Goal: Contribute content: Contribute content

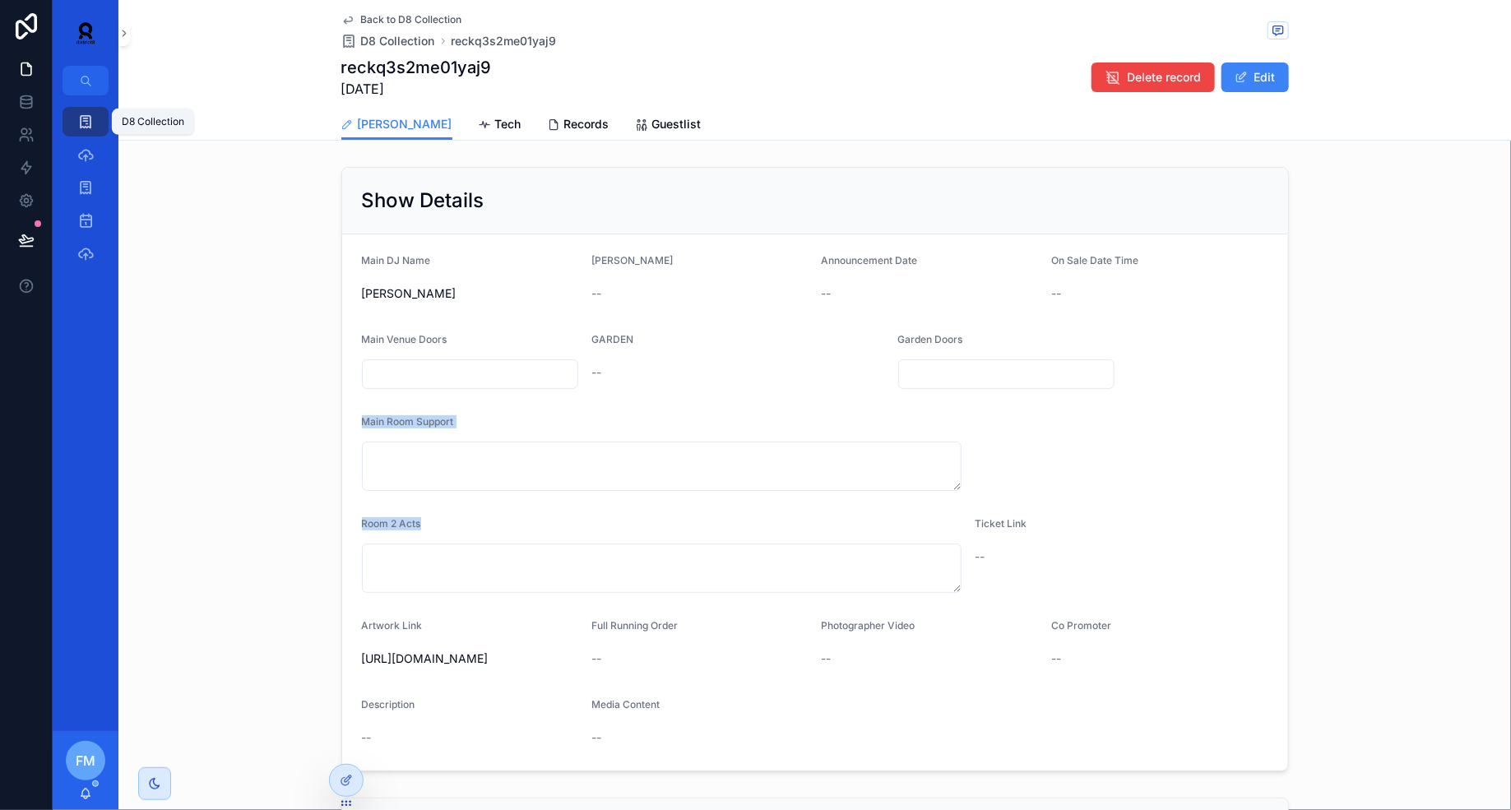
click at [76, 125] on div "D8 Collection" at bounding box center [85, 122] width 26 height 26
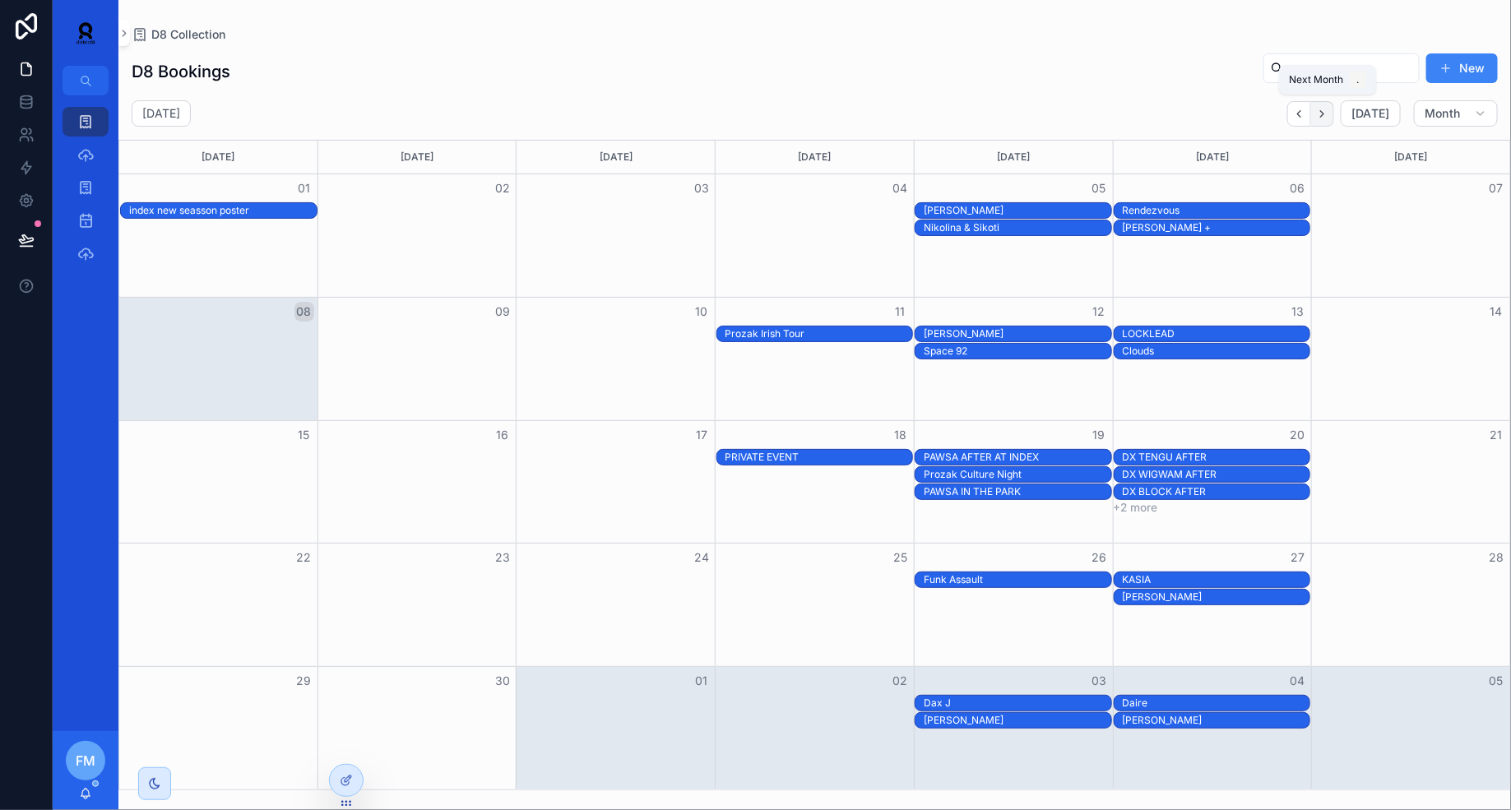
click at [1331, 122] on button "Next" at bounding box center [1322, 113] width 23 height 25
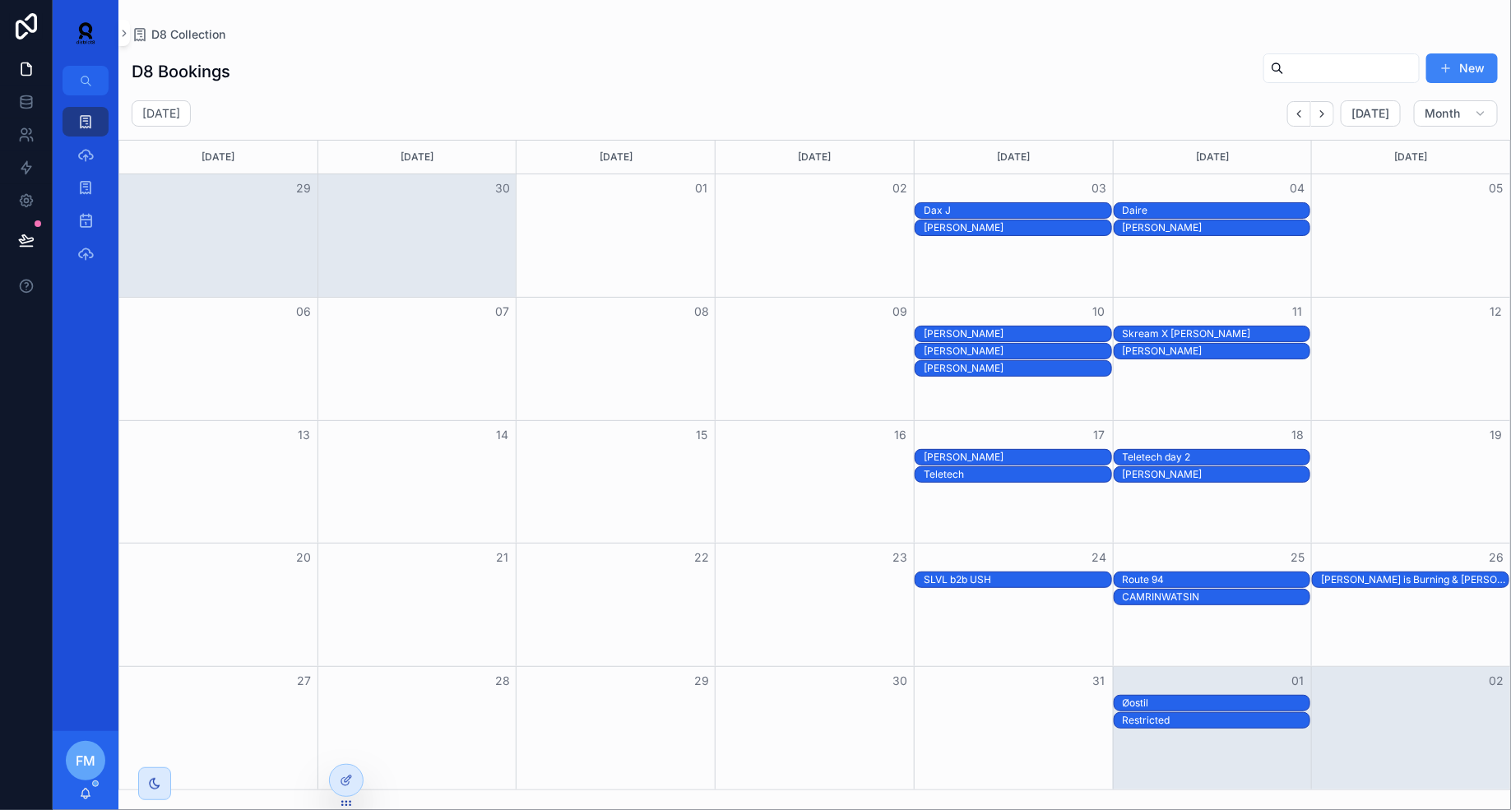
click at [1151, 328] on div "Skream X [PERSON_NAME]" at bounding box center [1217, 333] width 188 height 13
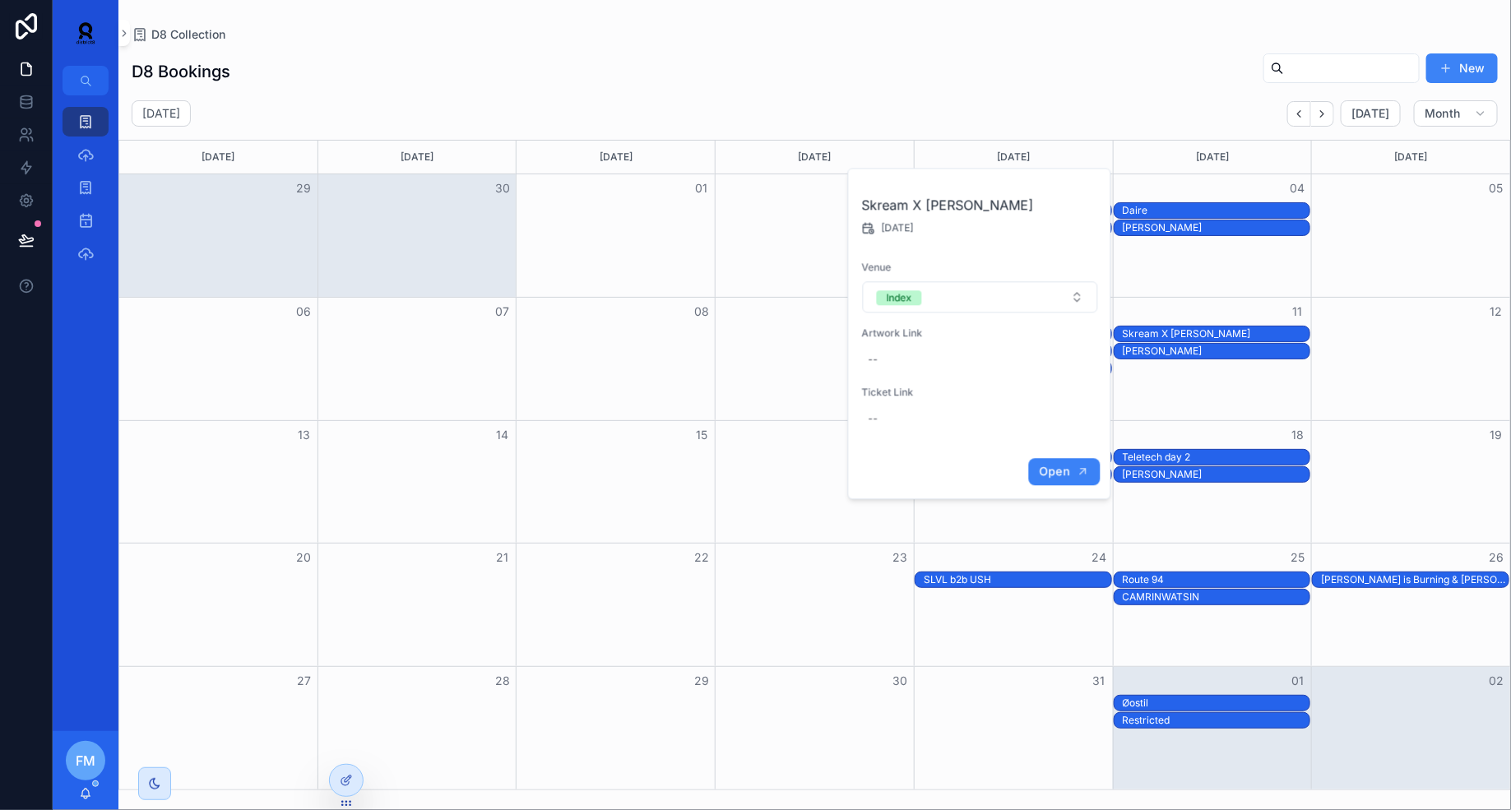
click at [1059, 470] on span "Open" at bounding box center [1054, 471] width 30 height 15
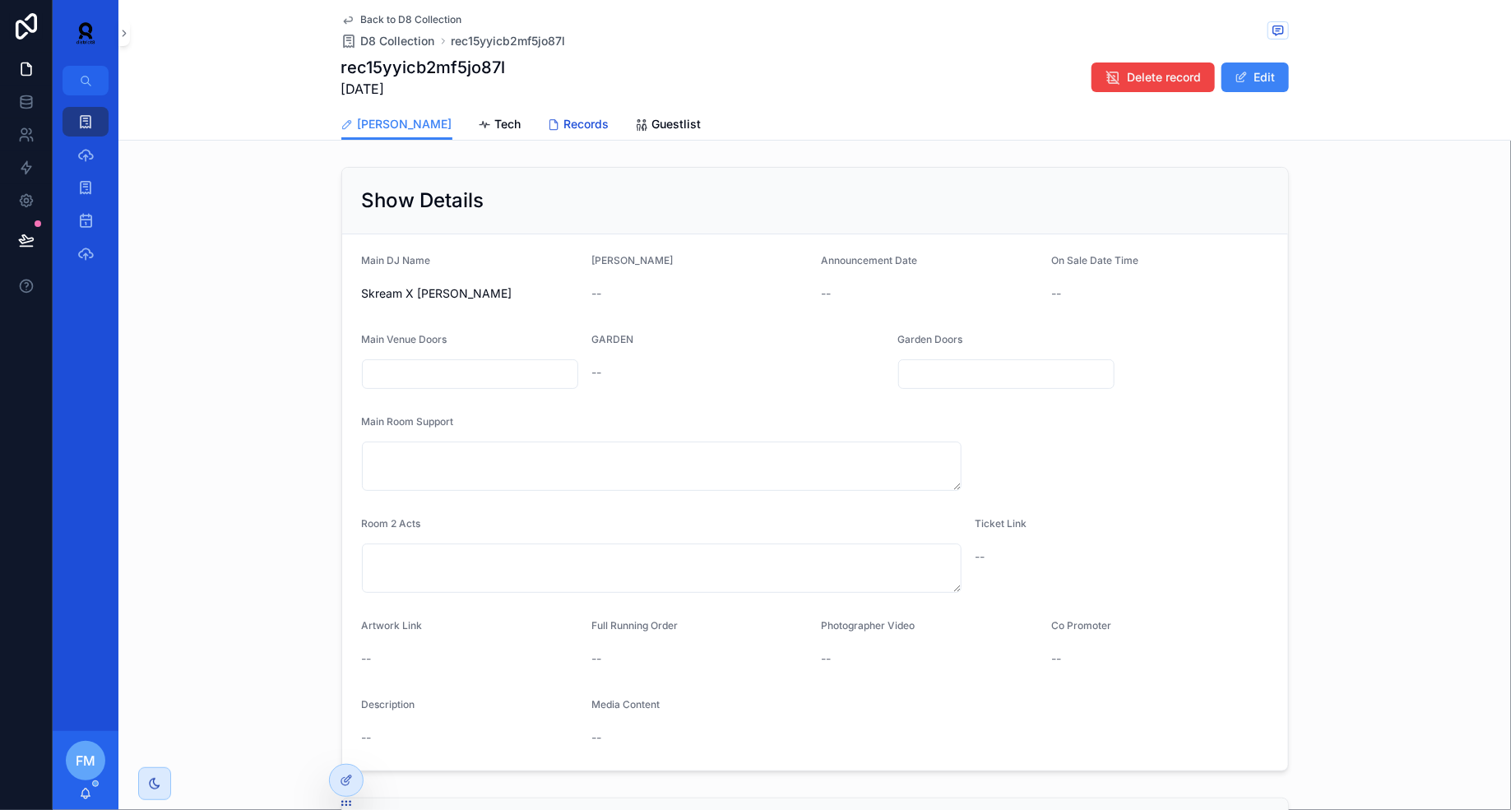
click at [564, 117] on span "Records" at bounding box center [586, 124] width 45 height 16
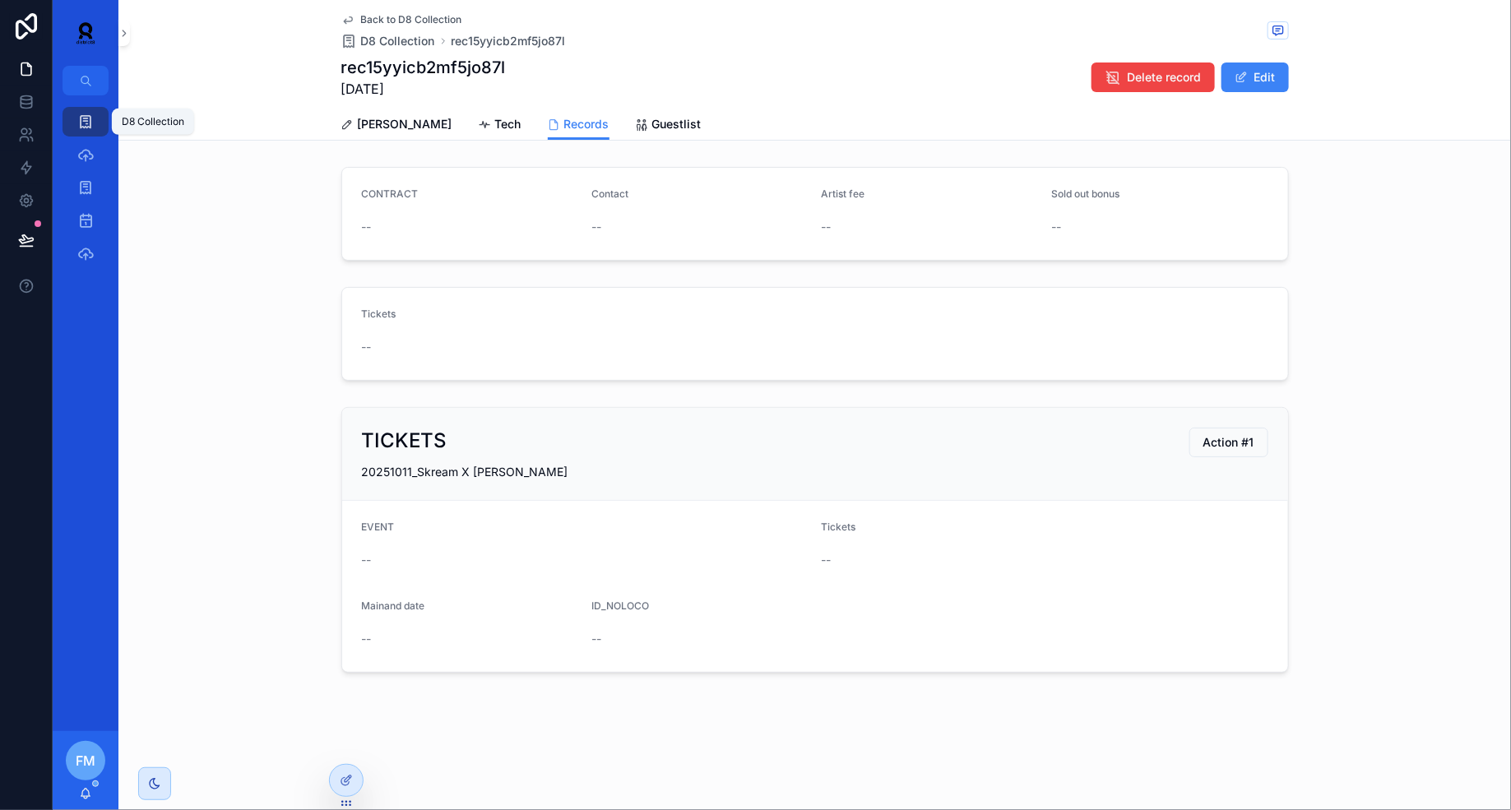
click at [88, 123] on icon "scrollable content" at bounding box center [85, 122] width 16 height 16
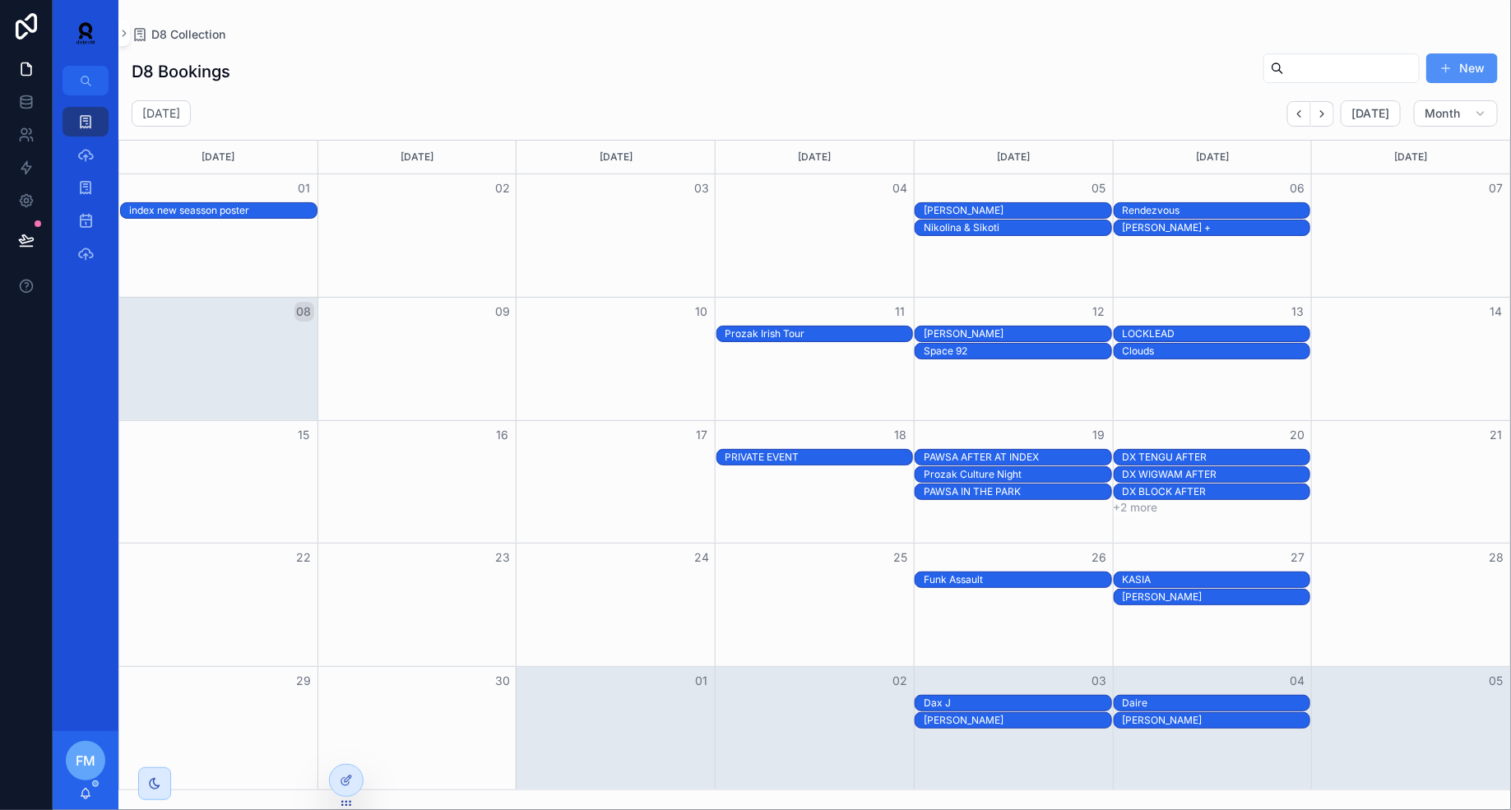
click at [1469, 59] on button "New" at bounding box center [1462, 68] width 72 height 30
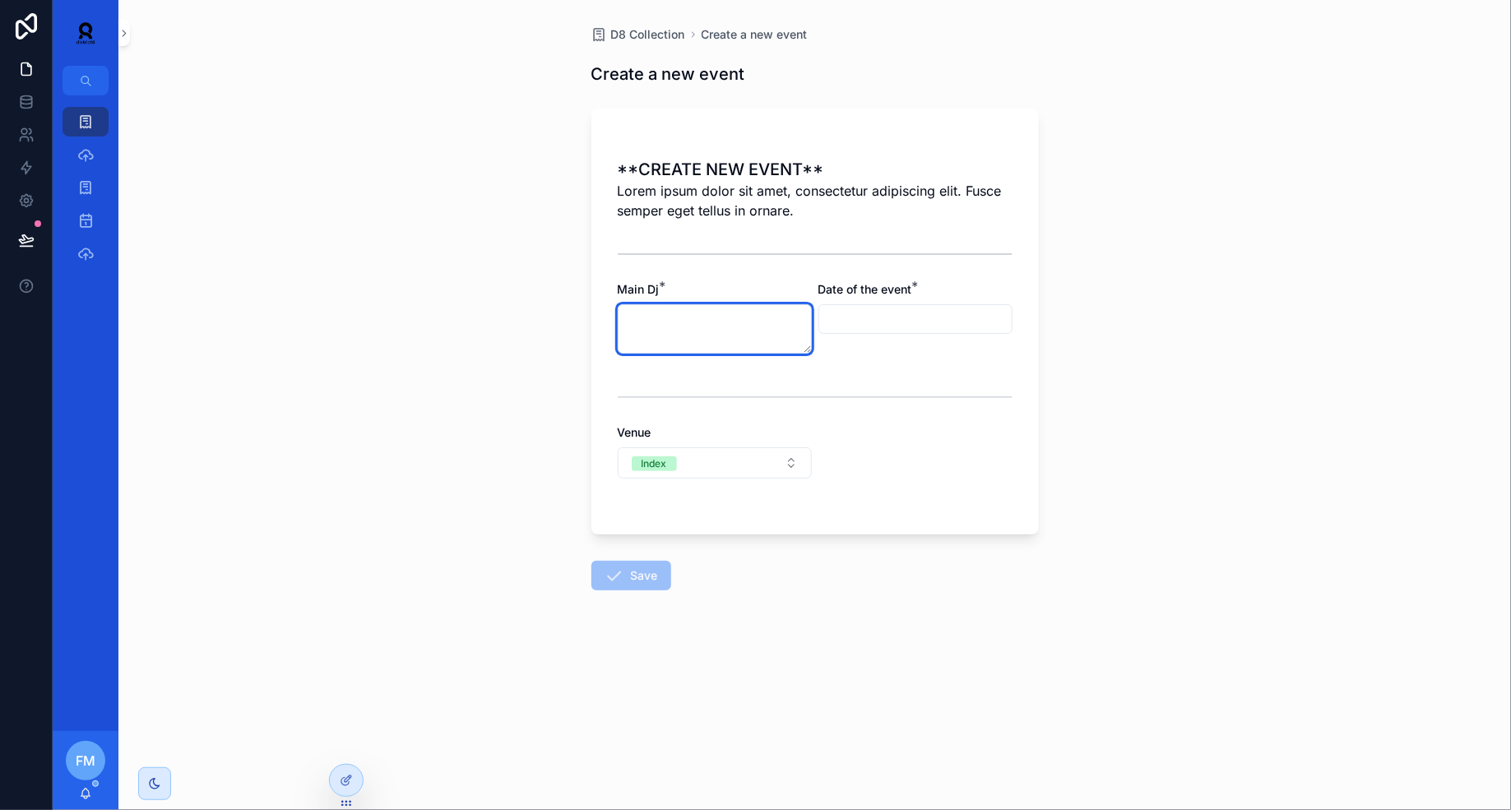
click at [700, 314] on textarea "scrollable content" at bounding box center [715, 328] width 194 height 49
type textarea "******"
click at [915, 327] on input "scrollable content" at bounding box center [915, 319] width 192 height 23
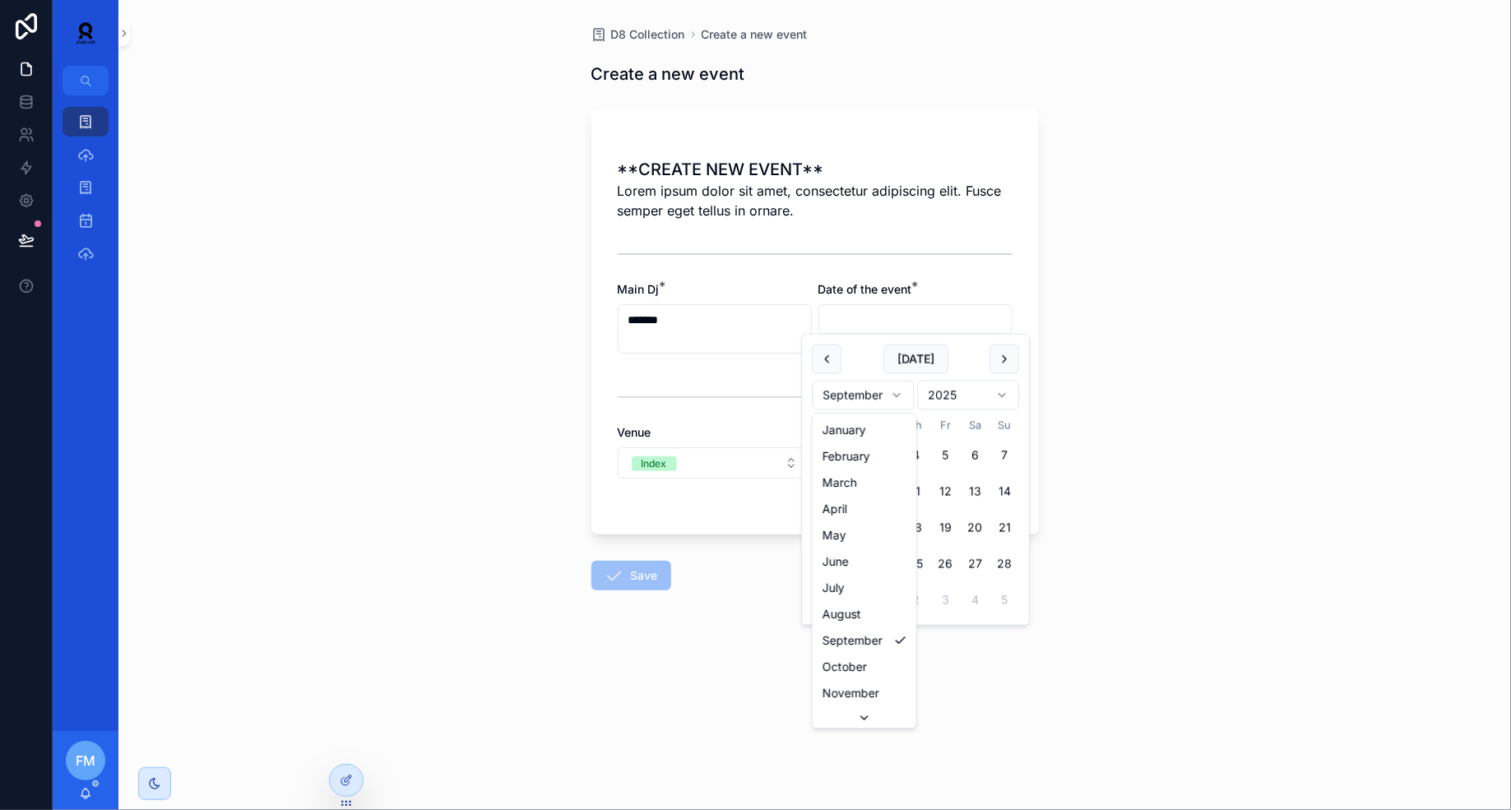
click at [879, 393] on html "D8 Collection Bookings Client 12 Bookings Sheet1 FM [PERSON_NAME] D8 Collection…" at bounding box center [755, 405] width 1511 height 810
click at [971, 399] on html "D8 Collection Bookings Client 12 Bookings Sheet1 FM [PERSON_NAME] D8 Collection…" at bounding box center [755, 405] width 1511 height 810
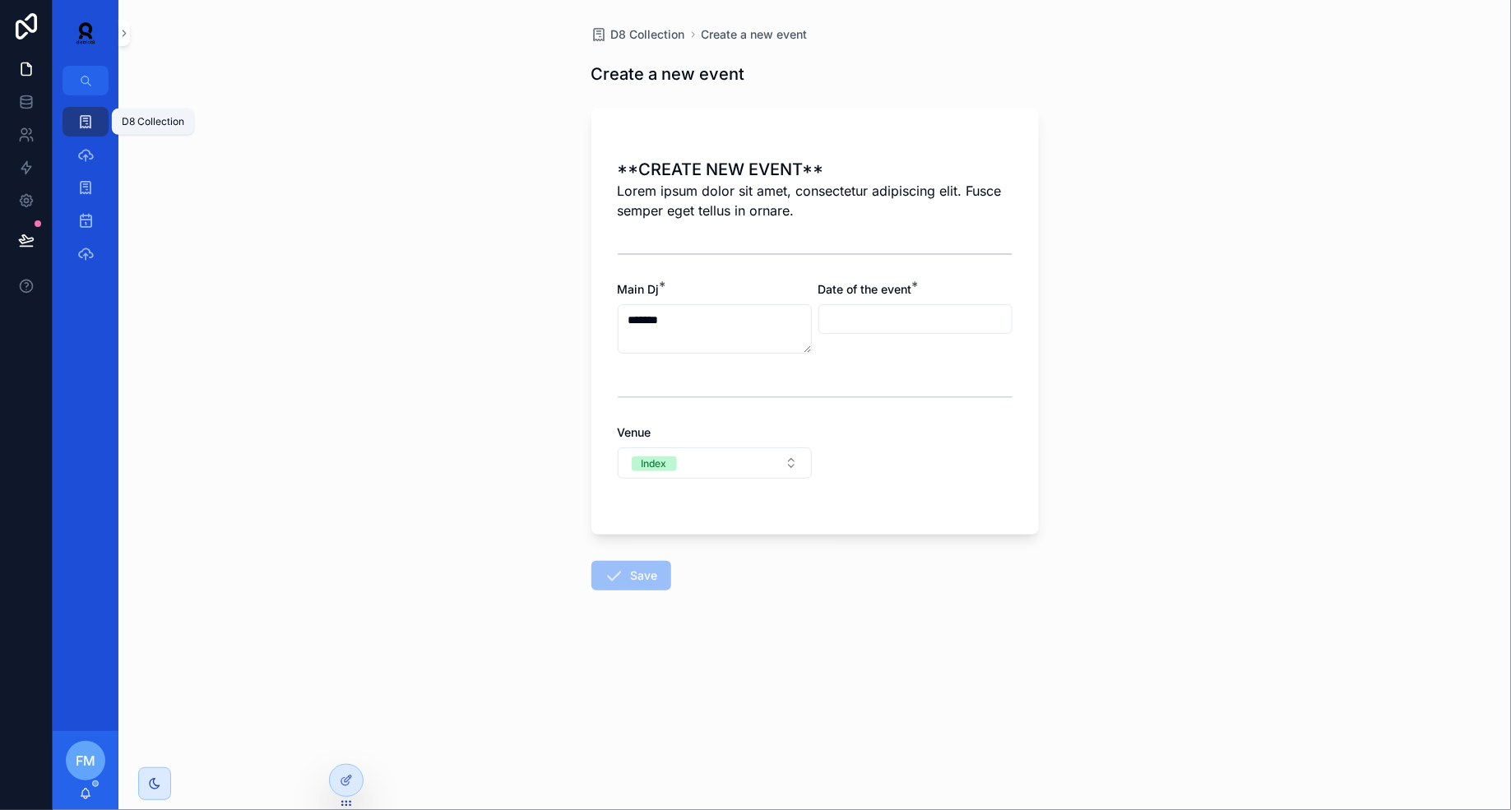
click at [86, 115] on icon "scrollable content" at bounding box center [85, 122] width 16 height 16
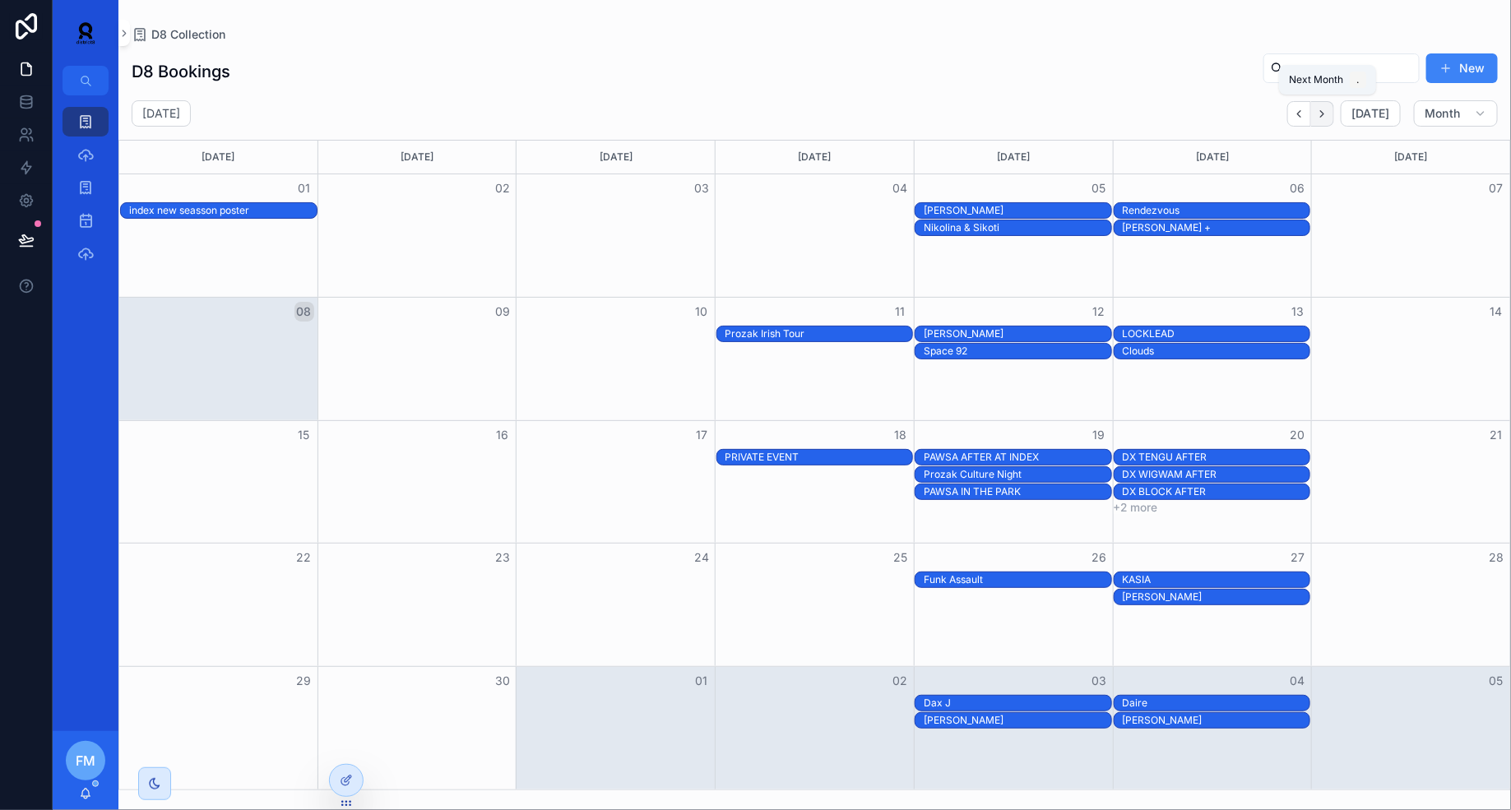
click at [1328, 109] on icon "Next" at bounding box center [1322, 114] width 12 height 12
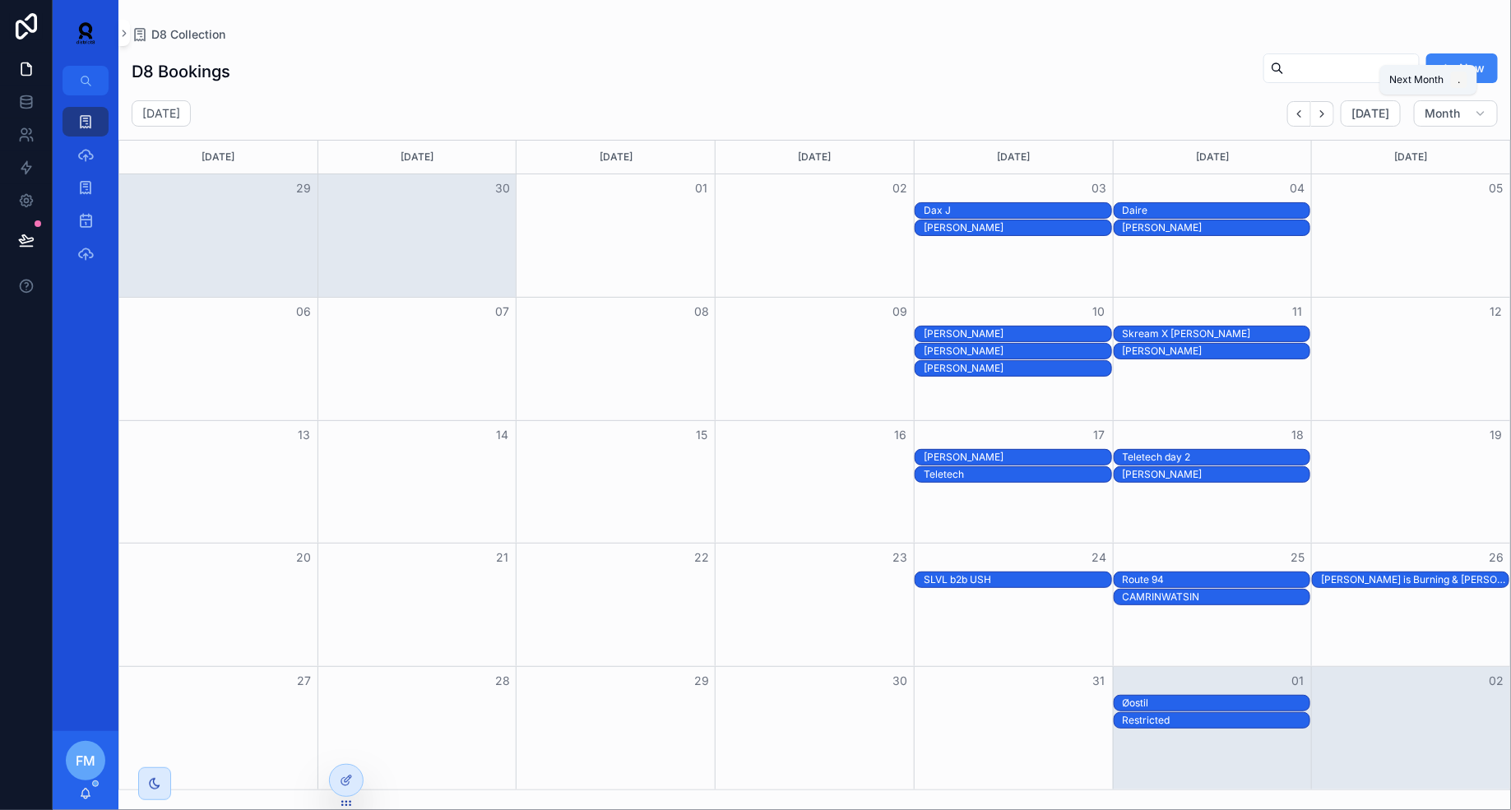
click at [1328, 109] on icon "Next" at bounding box center [1322, 114] width 12 height 12
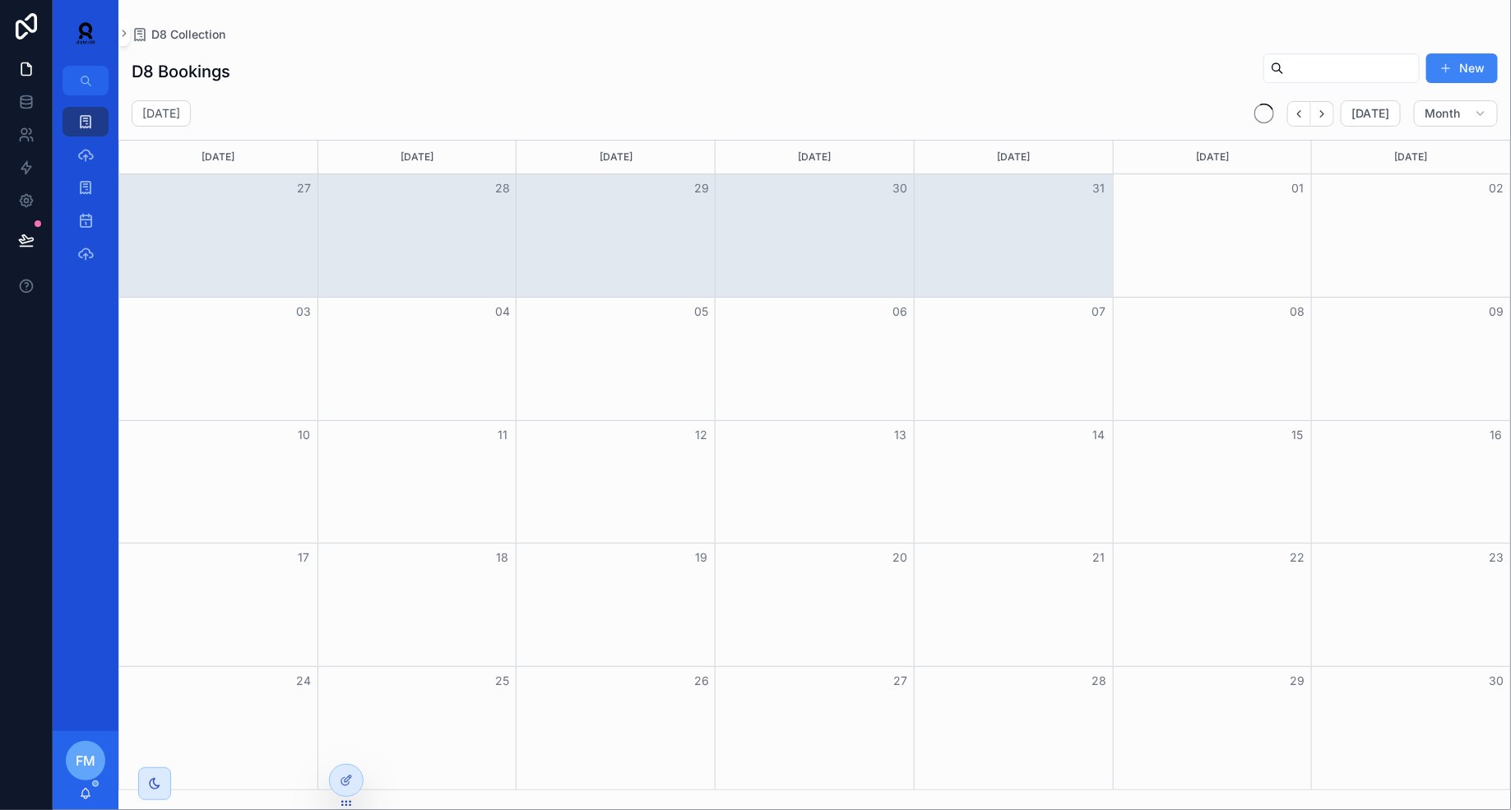
click at [1328, 109] on icon "Next" at bounding box center [1322, 114] width 12 height 12
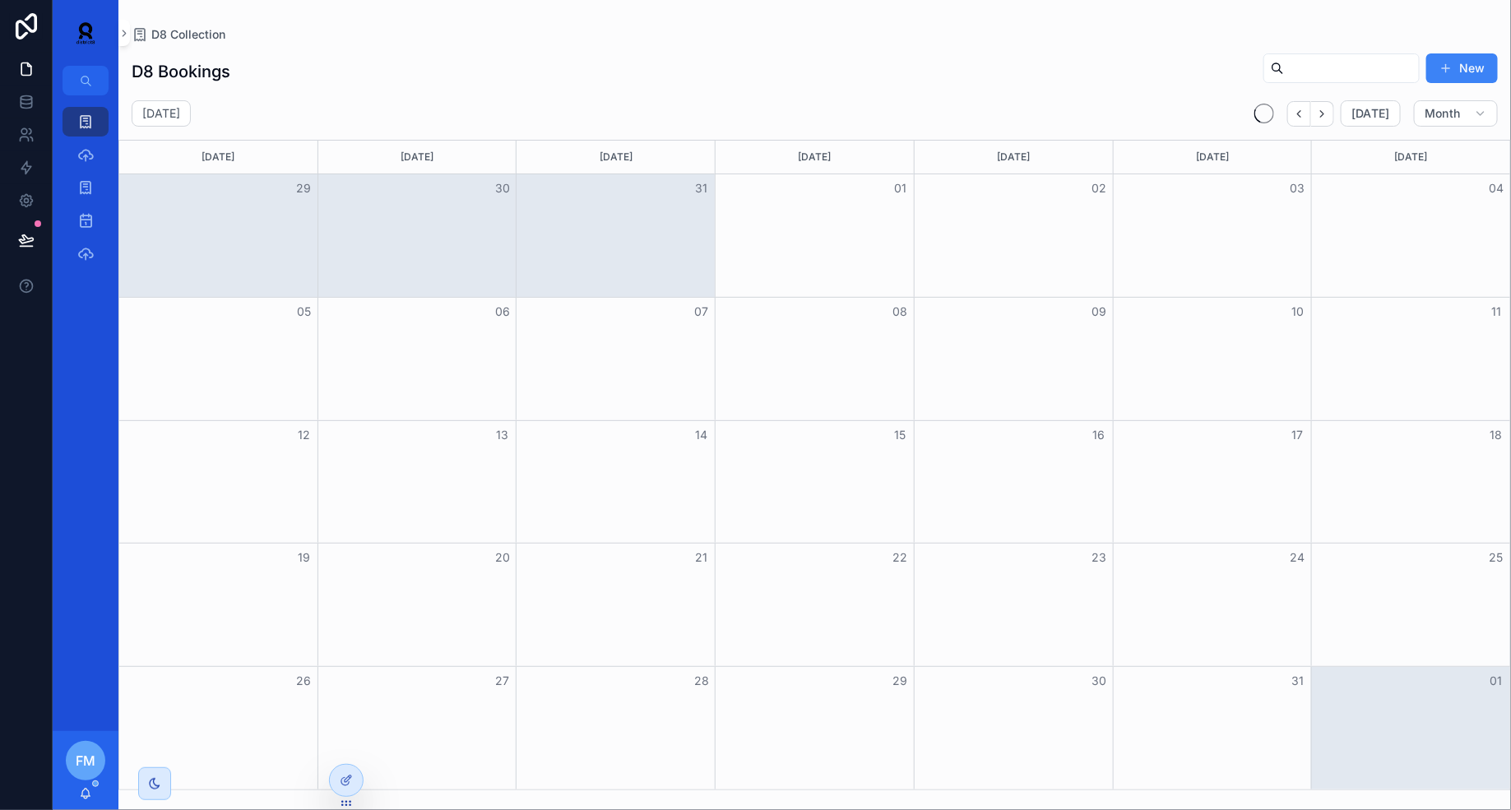
click at [1328, 109] on icon "Next" at bounding box center [1322, 114] width 12 height 12
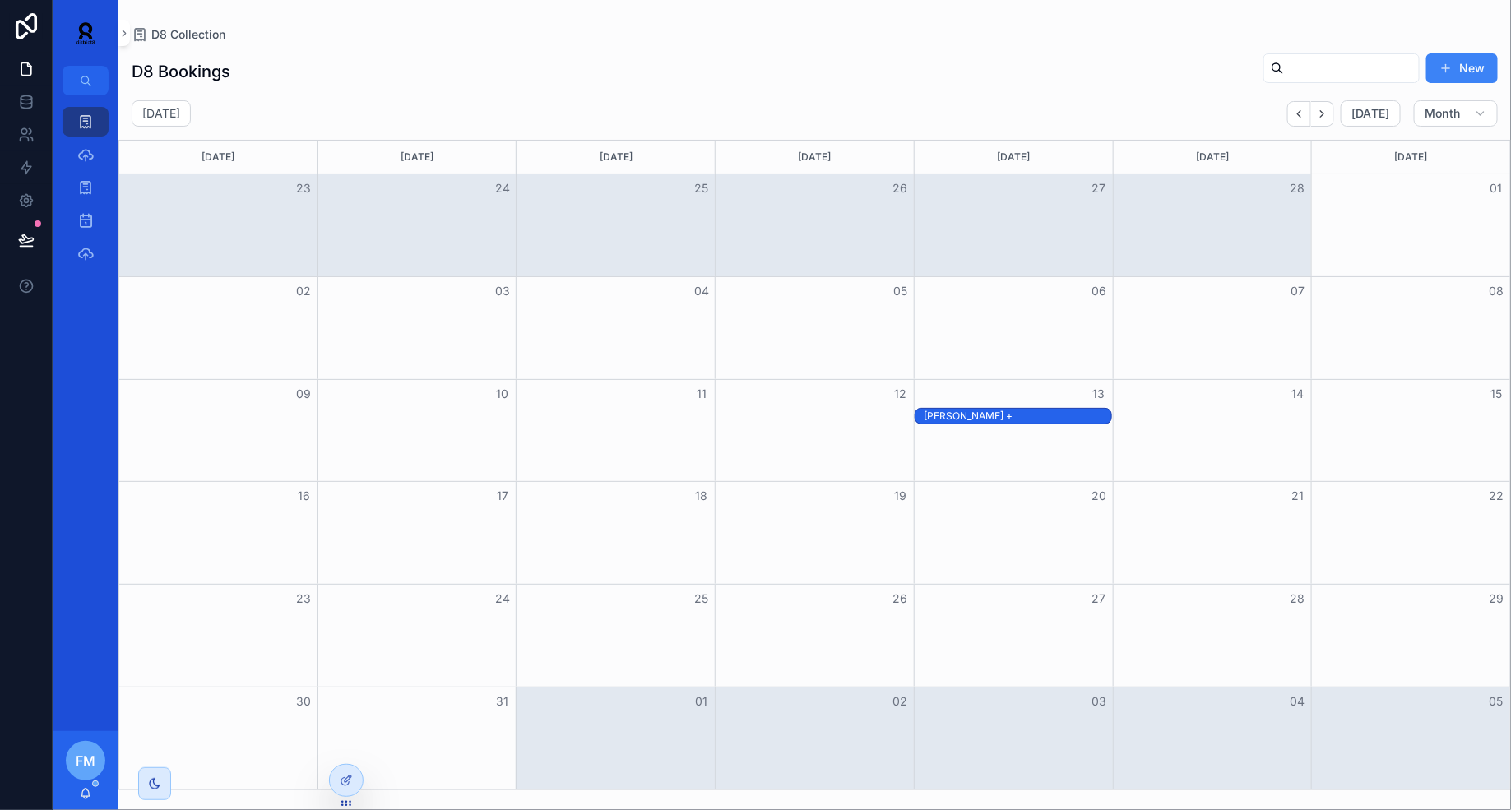
click at [1065, 415] on div "[PERSON_NAME] +" at bounding box center [1018, 416] width 188 height 13
click at [1324, 551] on span "Open" at bounding box center [1322, 553] width 30 height 15
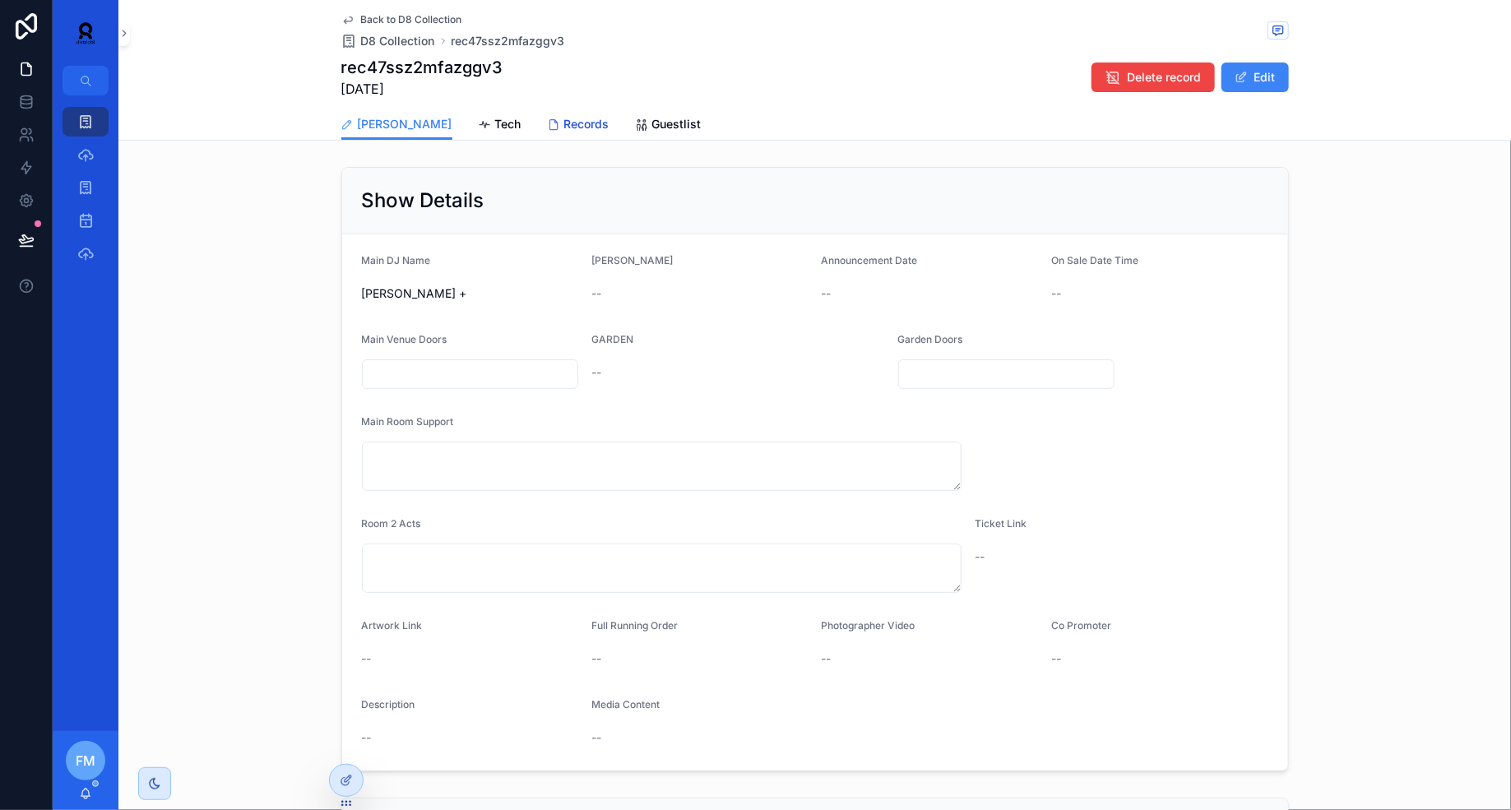
click at [564, 127] on span "Records" at bounding box center [586, 124] width 45 height 16
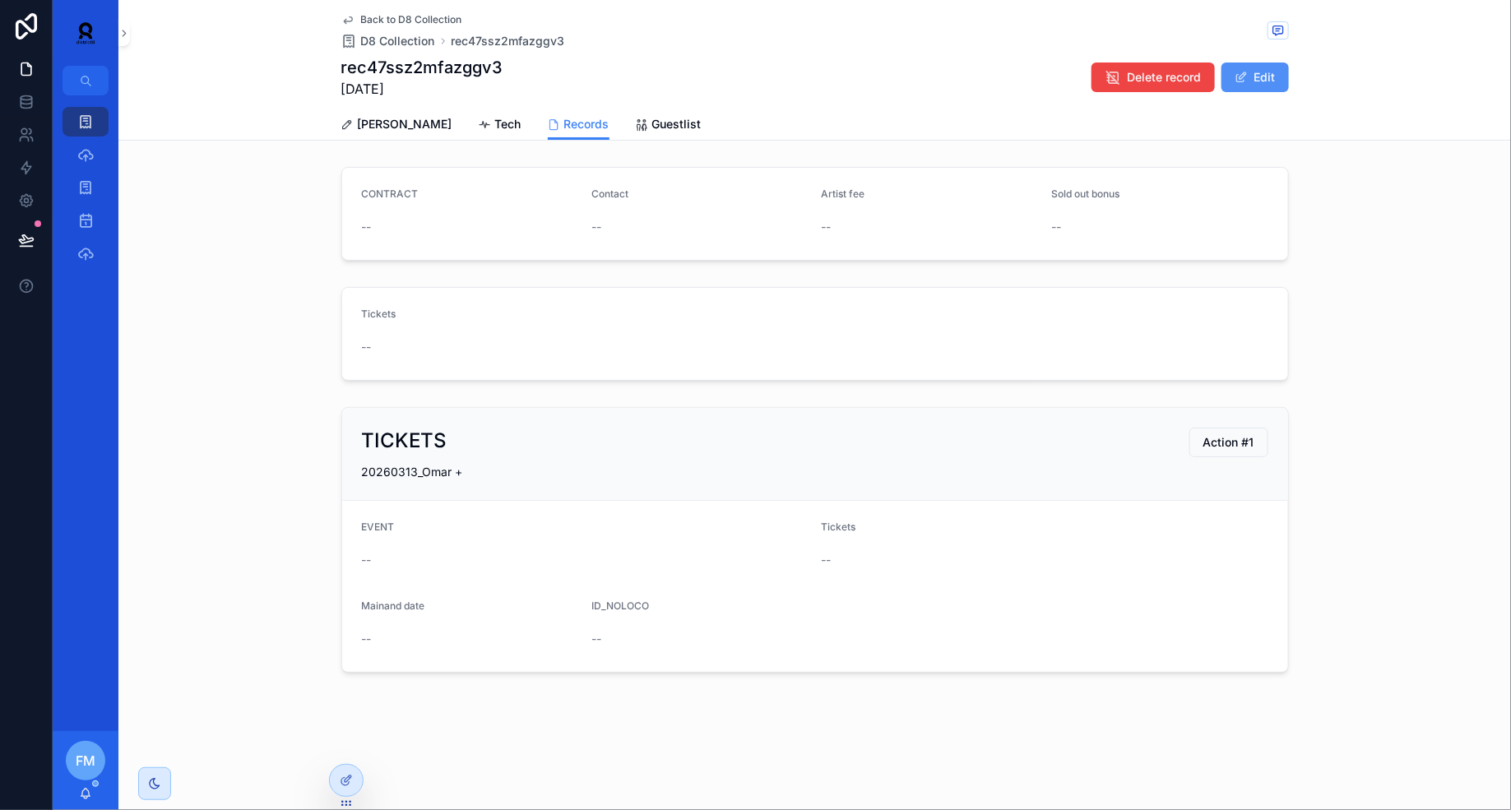
click at [1268, 78] on button "Edit" at bounding box center [1254, 78] width 67 height 30
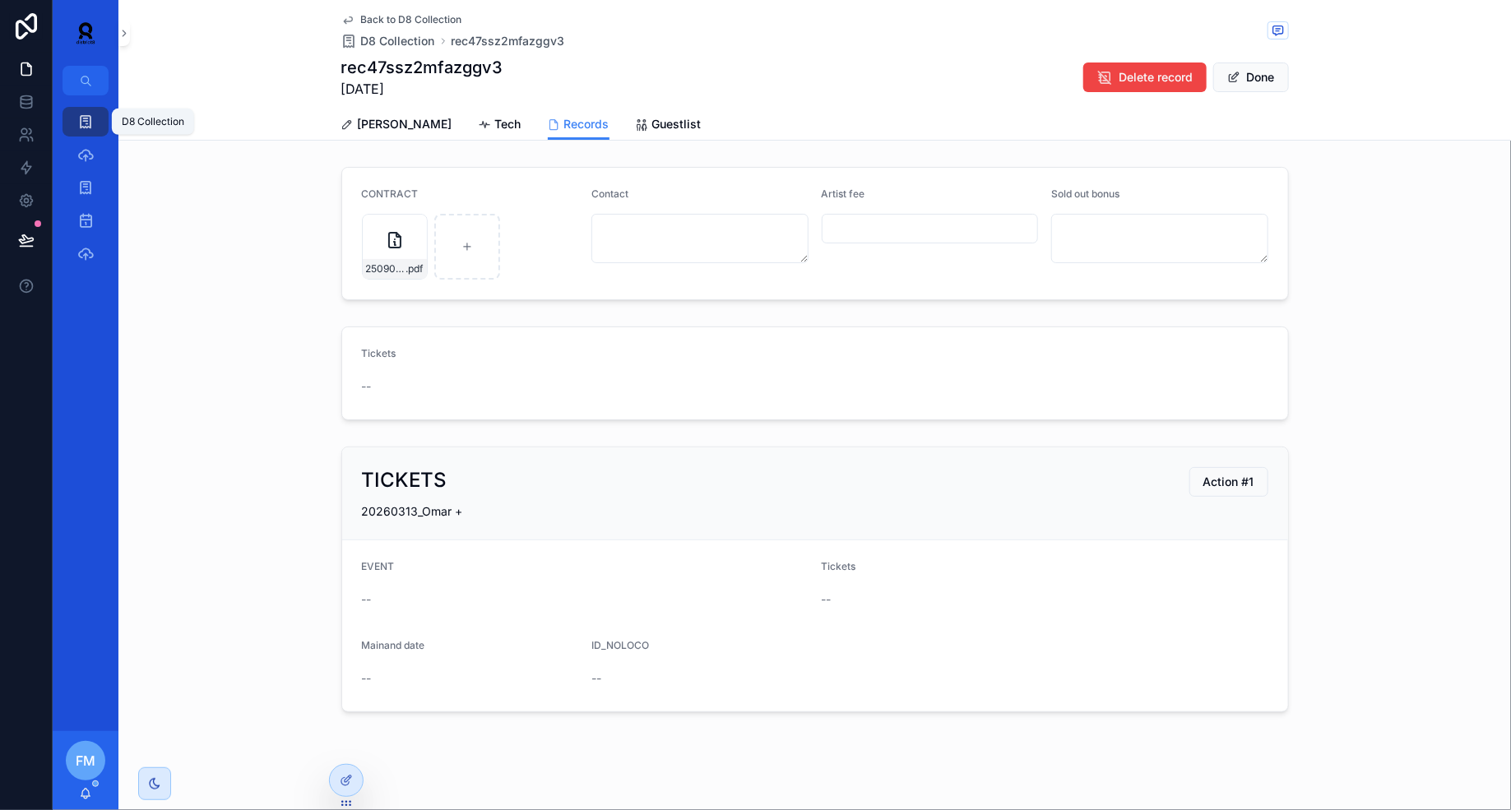
click at [83, 128] on icon "scrollable content" at bounding box center [85, 122] width 16 height 16
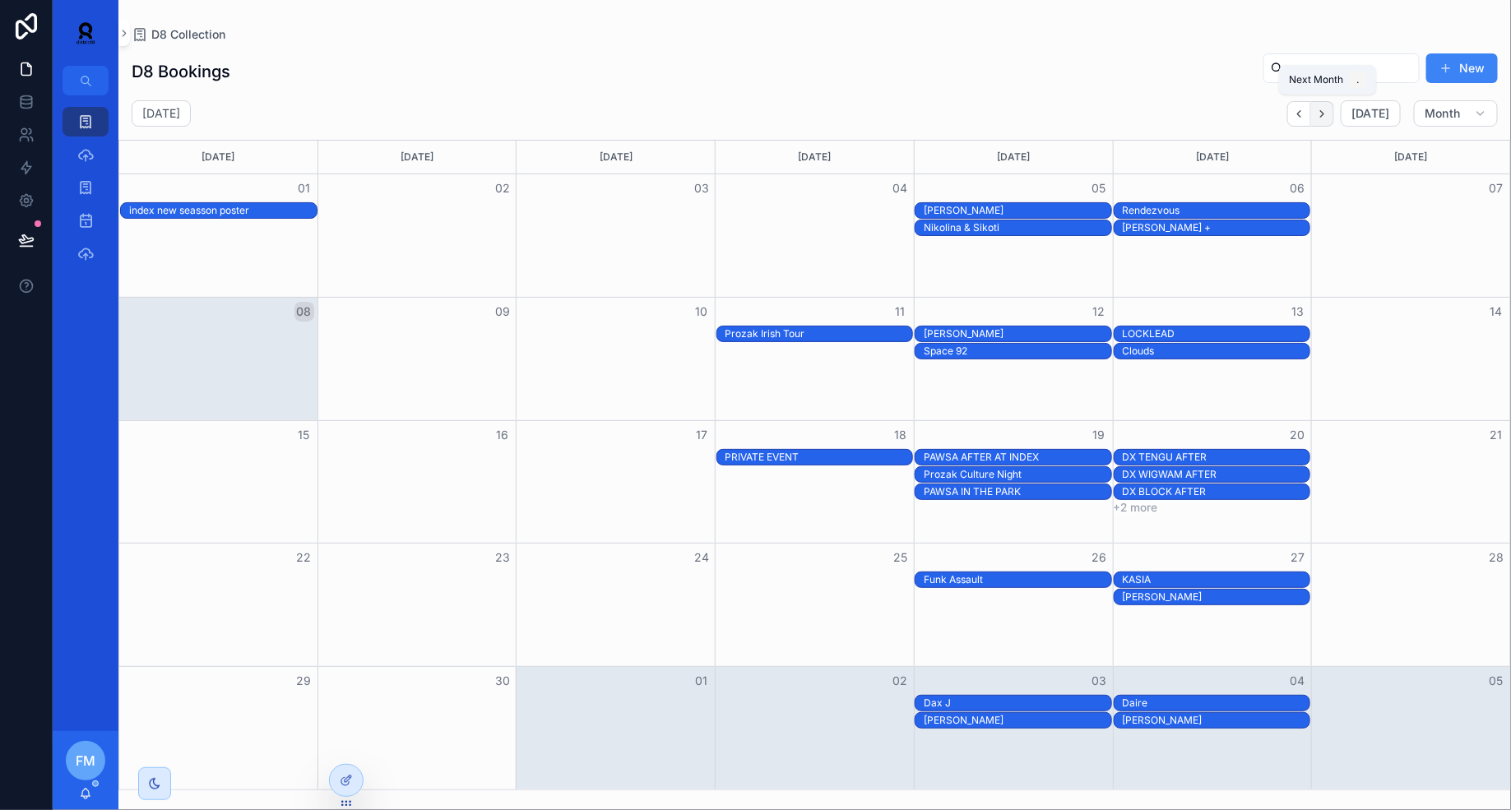
click at [1324, 114] on icon "Next" at bounding box center [1322, 113] width 3 height 7
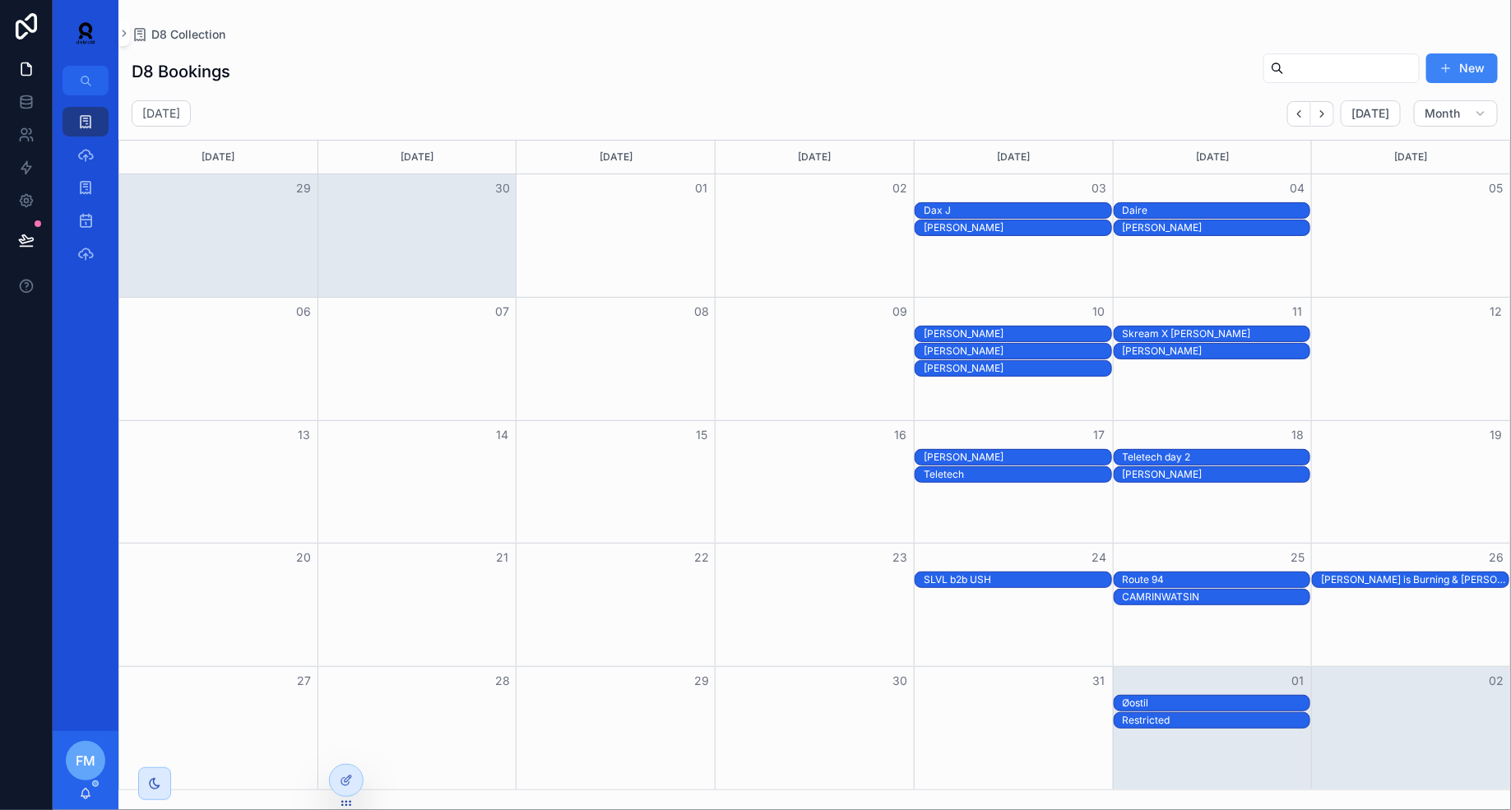
click at [1219, 332] on div "Skream X [PERSON_NAME]" at bounding box center [1217, 333] width 188 height 13
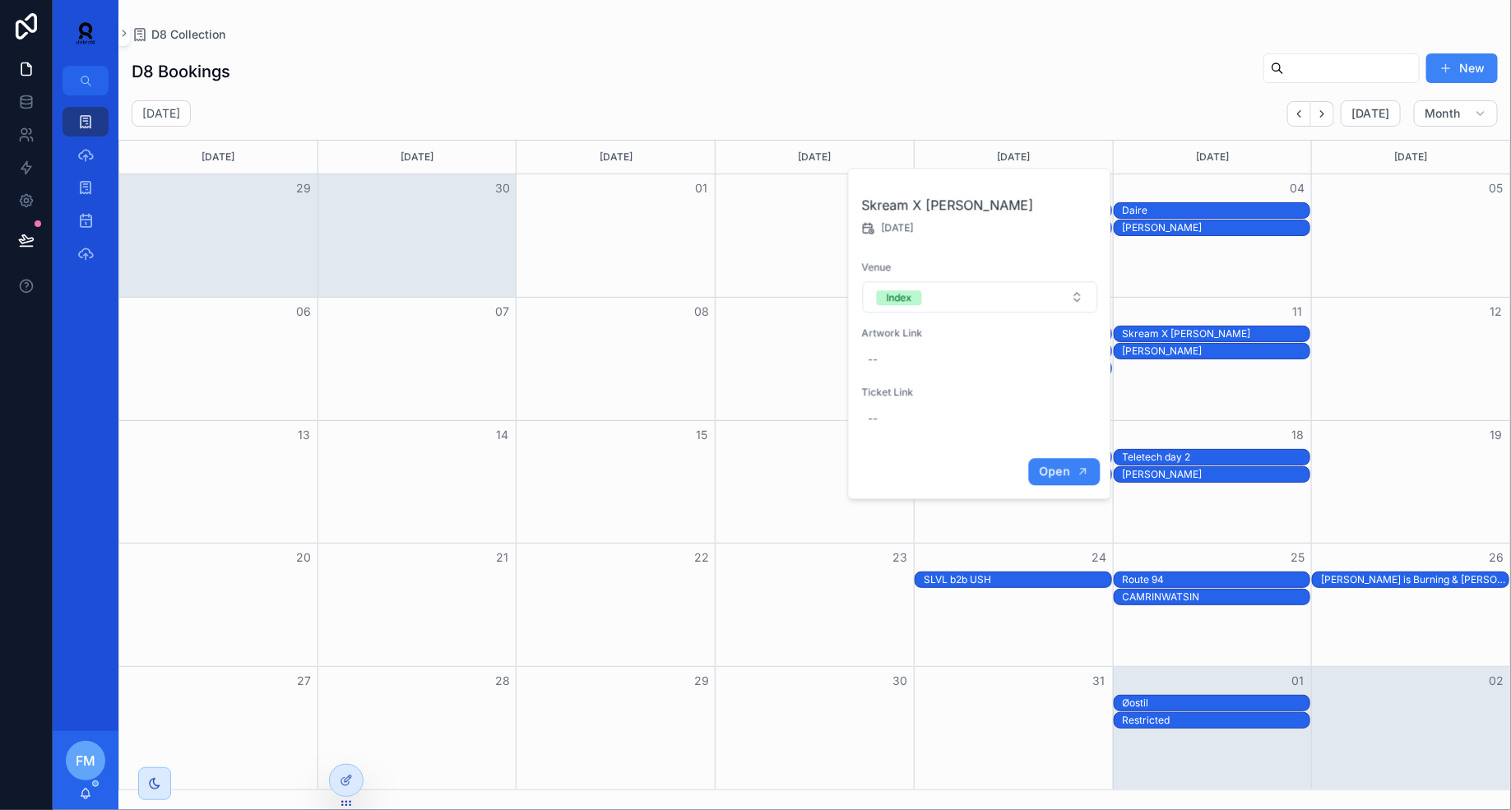
click at [1060, 468] on span "Open" at bounding box center [1054, 471] width 30 height 15
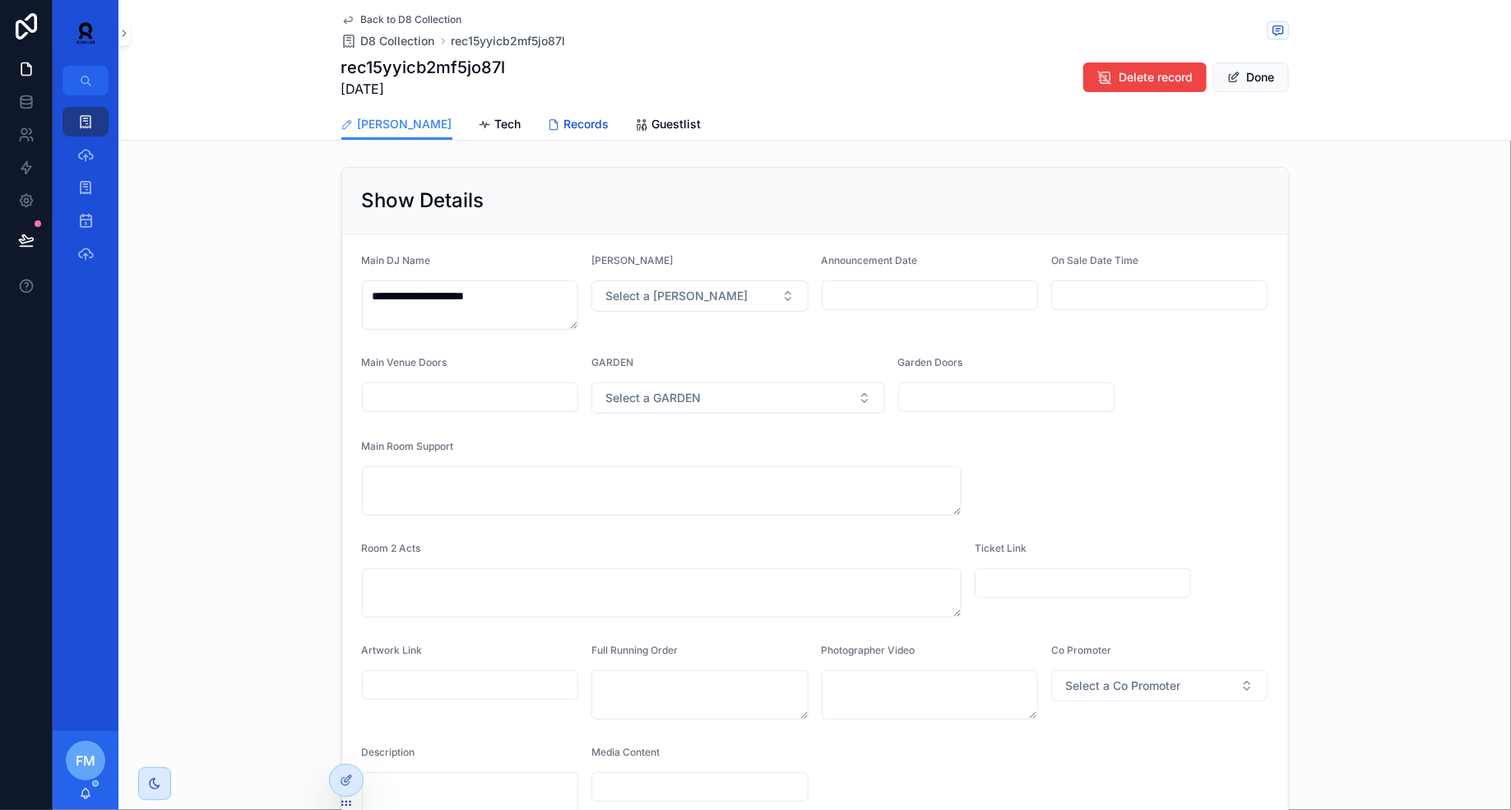
click at [548, 119] on icon "scrollable content" at bounding box center [554, 124] width 13 height 13
